Goal: Navigation & Orientation: Go to known website

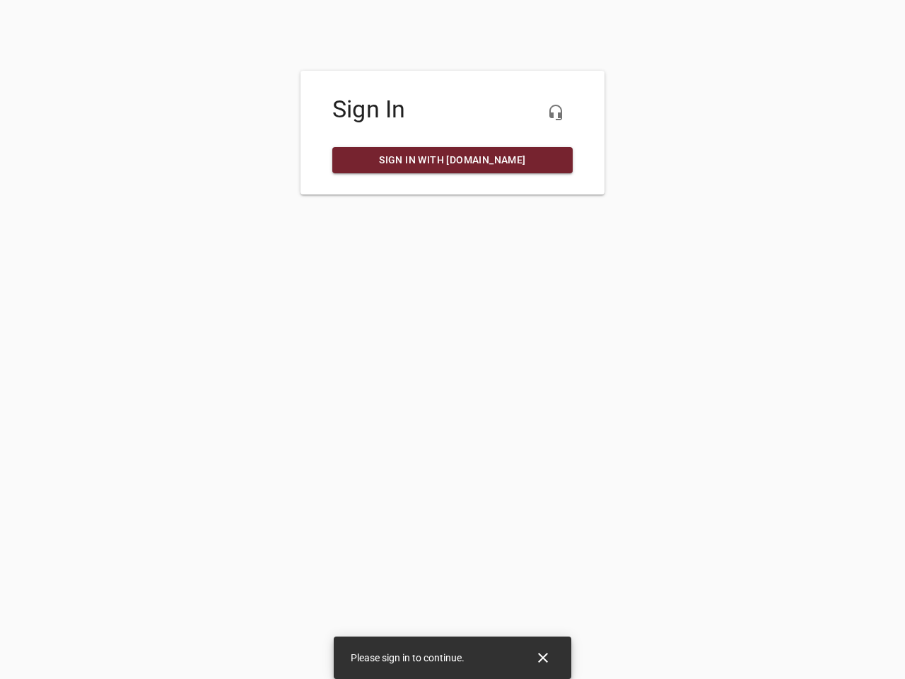
click at [556, 112] on icon "button" at bounding box center [555, 112] width 17 height 17
click at [543, 658] on icon "Close" at bounding box center [543, 658] width 10 height 10
